Goal: Task Accomplishment & Management: Manage account settings

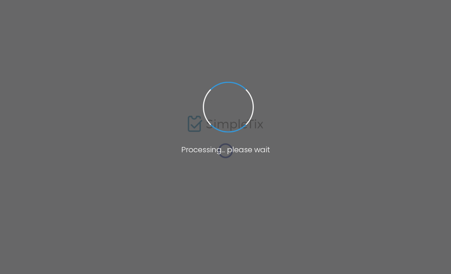
click at [274, 11] on span at bounding box center [225, 137] width 451 height 274
type input "Hats Off to 50 Years of Giving"
type input "Bolingbrook Golf Club"
type textarea "Hats Off to 50 Years of Giving Gala held at the [GEOGRAPHIC_DATA]"
type input "Buy Tickets"
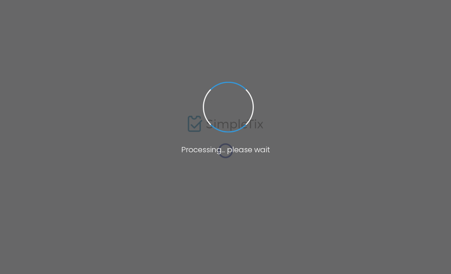
checkbox input "true"
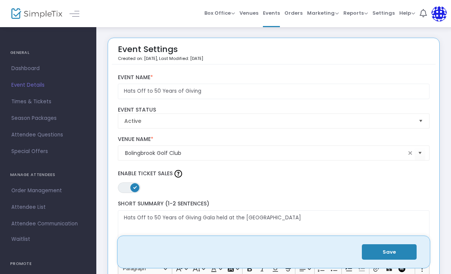
click at [32, 69] on span "Dashboard" at bounding box center [48, 69] width 74 height 10
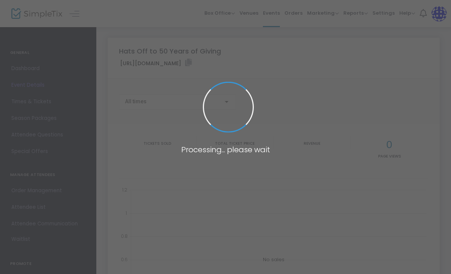
type input "[URL][DOMAIN_NAME]"
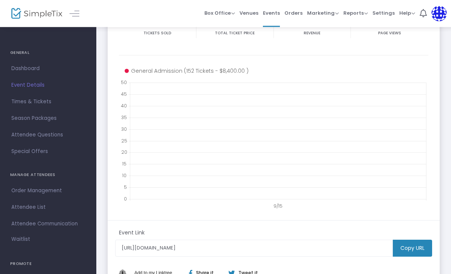
scroll to position [164, 0]
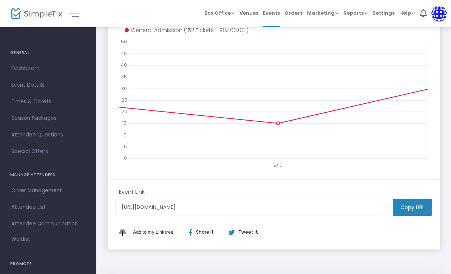
click at [201, 234] on div "Share it" at bounding box center [204, 232] width 47 height 7
